Goal: Task Accomplishment & Management: Use online tool/utility

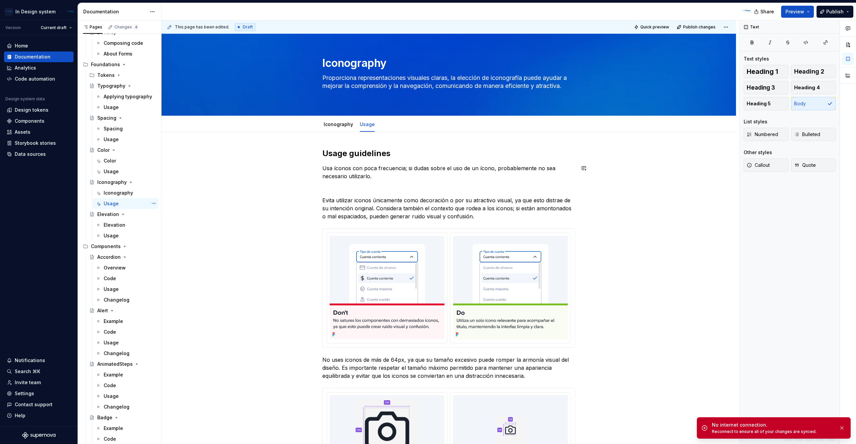
type textarea "*"
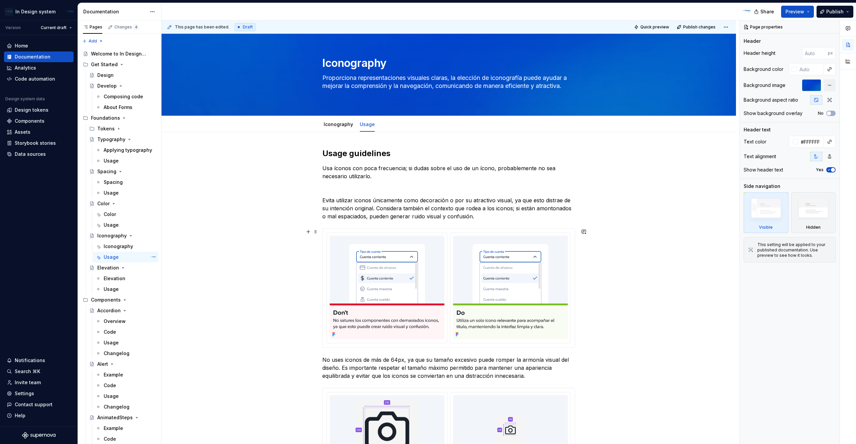
type textarea "*"
click at [345, 127] on link "Iconography" at bounding box center [338, 124] width 29 height 6
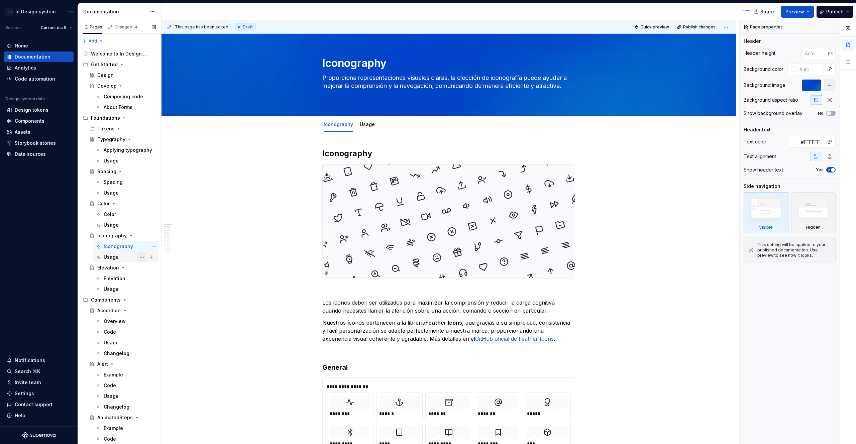
click at [113, 258] on div "Usage" at bounding box center [111, 257] width 15 height 7
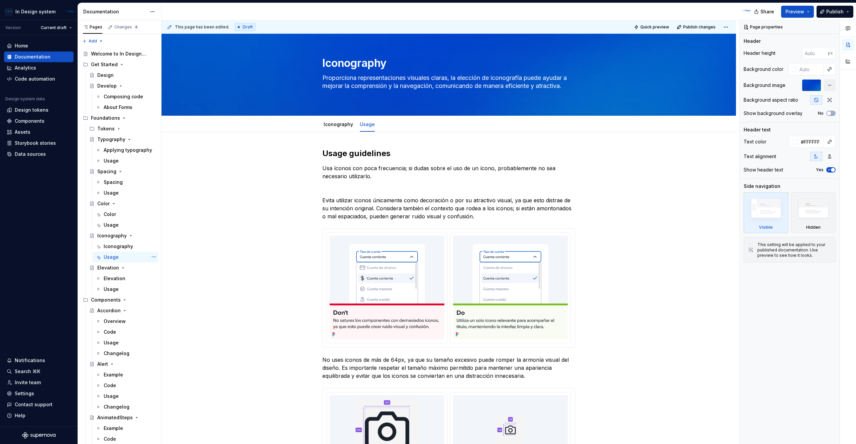
type textarea "*"
